Goal: Find specific page/section

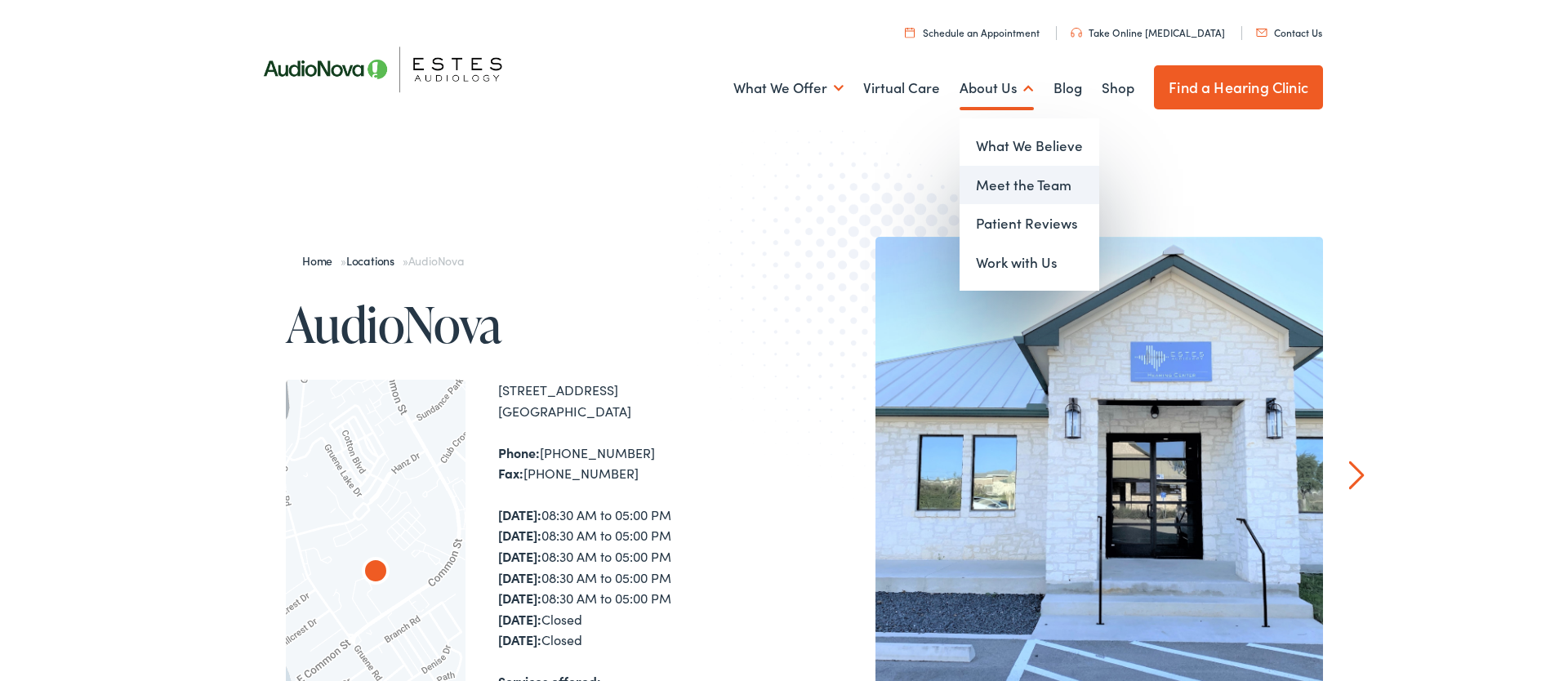
click at [1007, 183] on link "Meet the Team" at bounding box center [1029, 185] width 139 height 39
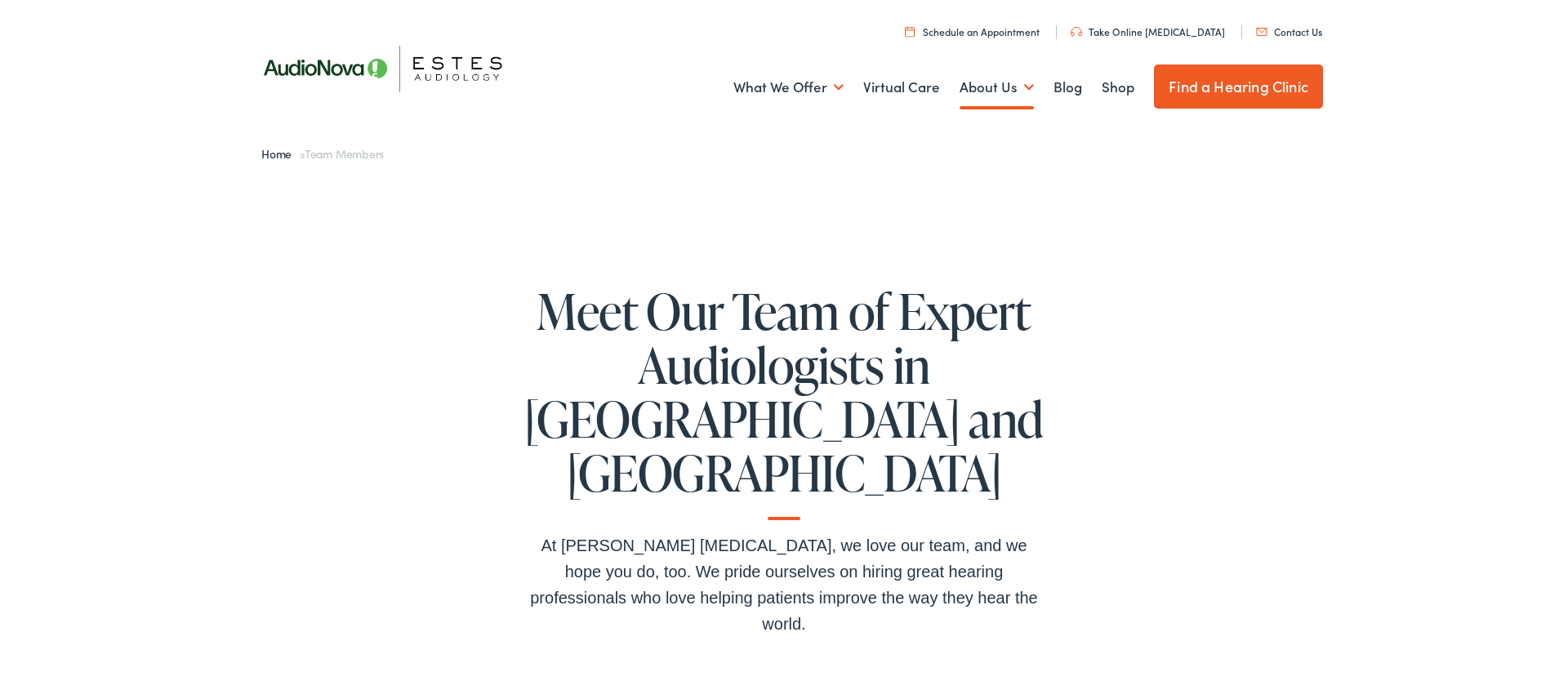
scroll to position [2, 0]
